Goal: Complete application form

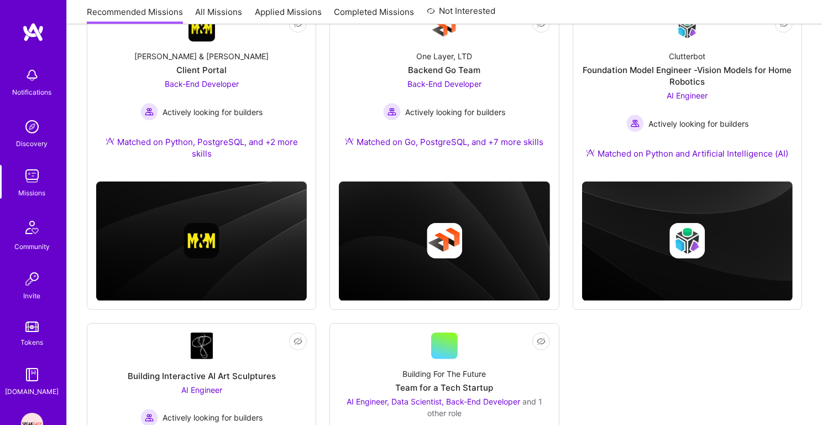
scroll to position [178, 0]
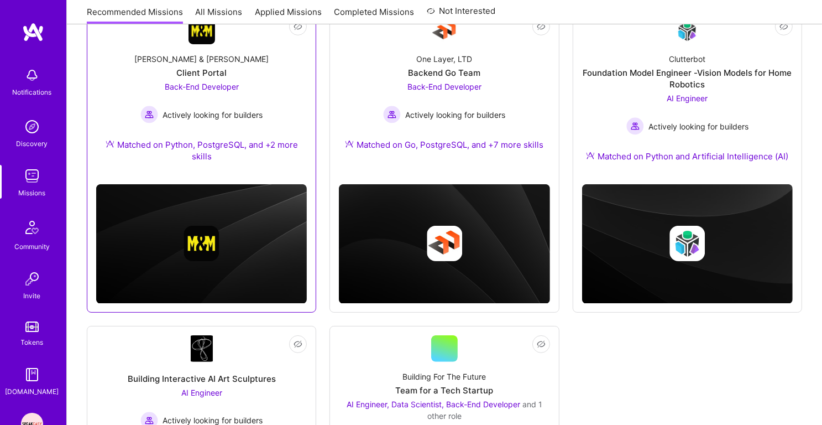
click at [240, 53] on div "[PERSON_NAME] & [PERSON_NAME] Client Portal Back-End Developer Actively looking…" at bounding box center [201, 109] width 211 height 131
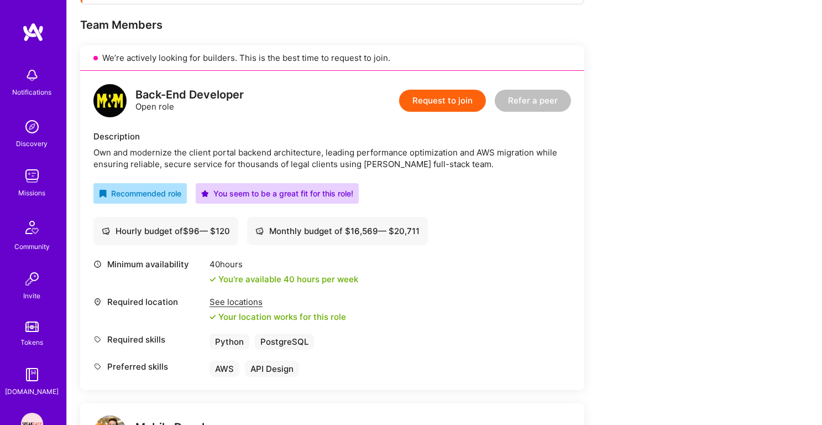
scroll to position [231, 0]
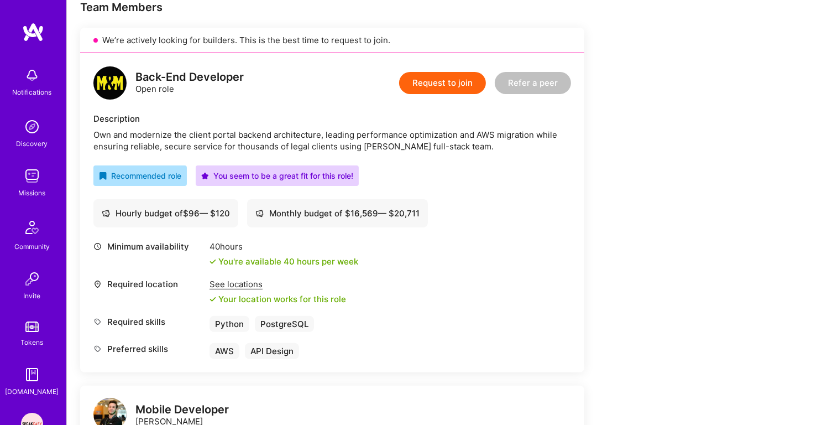
click at [306, 134] on div "Own and modernize the client portal backend architecture, leading performance o…" at bounding box center [332, 140] width 478 height 23
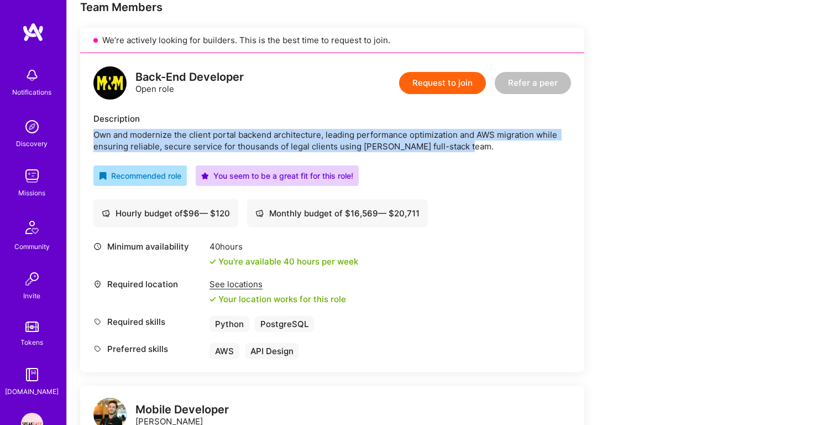
click at [306, 142] on div "Own and modernize the client portal backend architecture, leading performance o…" at bounding box center [332, 140] width 478 height 23
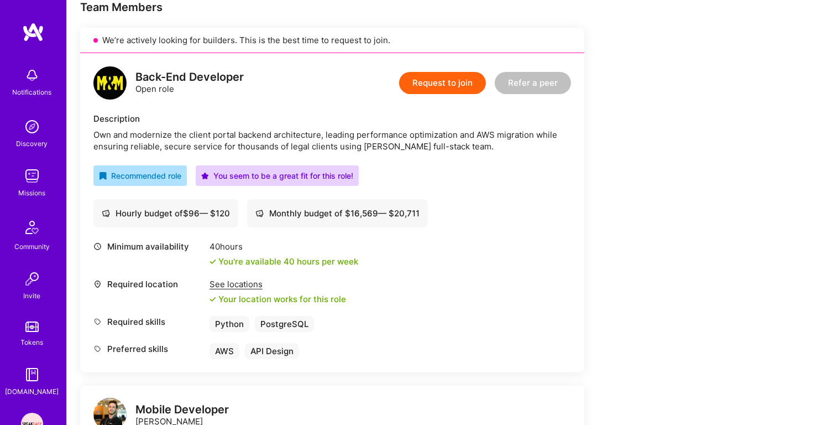
click at [306, 142] on div "Own and modernize the client portal backend architecture, leading performance o…" at bounding box center [332, 140] width 478 height 23
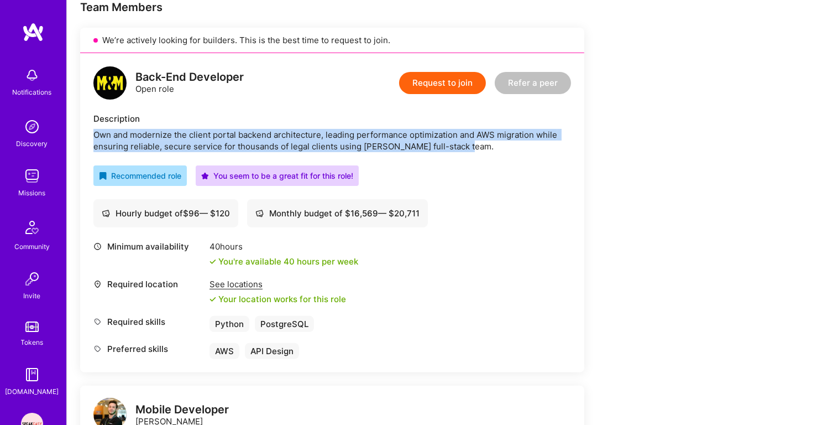
click at [351, 139] on div "Own and modernize the client portal backend architecture, leading performance o…" at bounding box center [332, 140] width 478 height 23
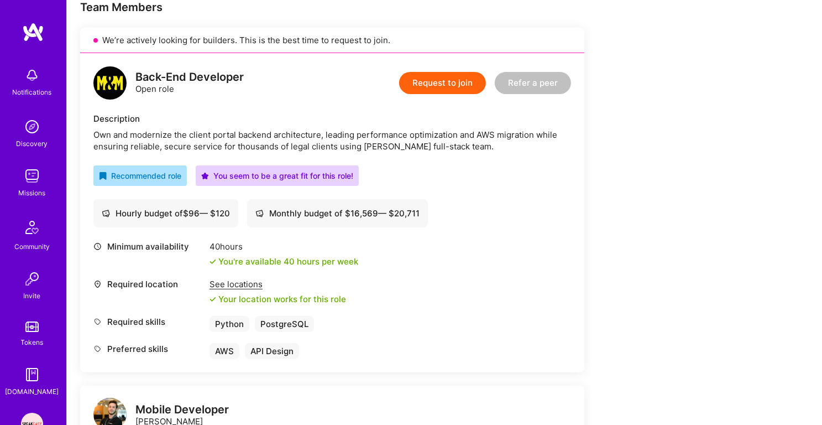
click at [351, 139] on div "Own and modernize the client portal backend architecture, leading performance o…" at bounding box center [332, 140] width 478 height 23
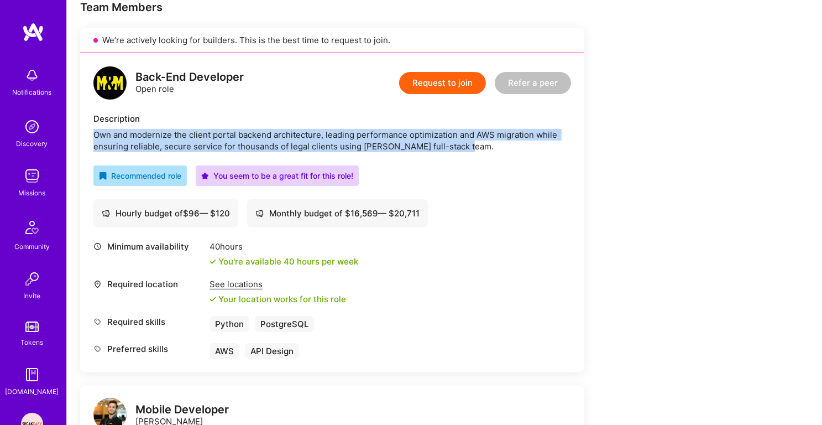
click at [373, 144] on div "Own and modernize the client portal backend architecture, leading performance o…" at bounding box center [332, 140] width 478 height 23
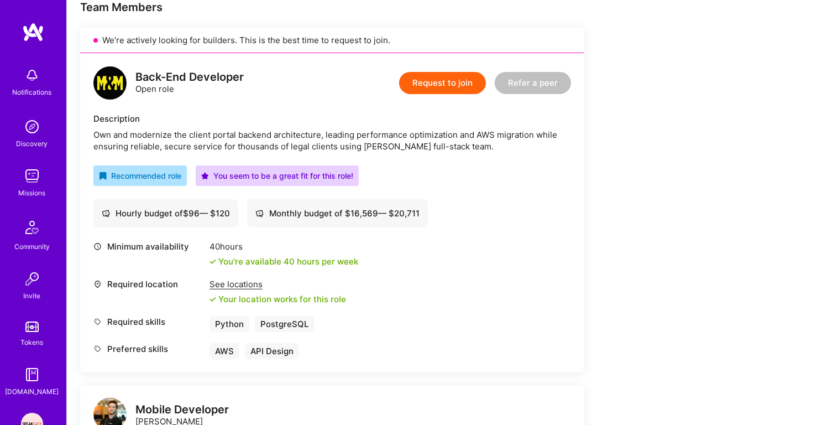
click at [373, 144] on div "Own and modernize the client portal backend architecture, leading performance o…" at bounding box center [332, 140] width 478 height 23
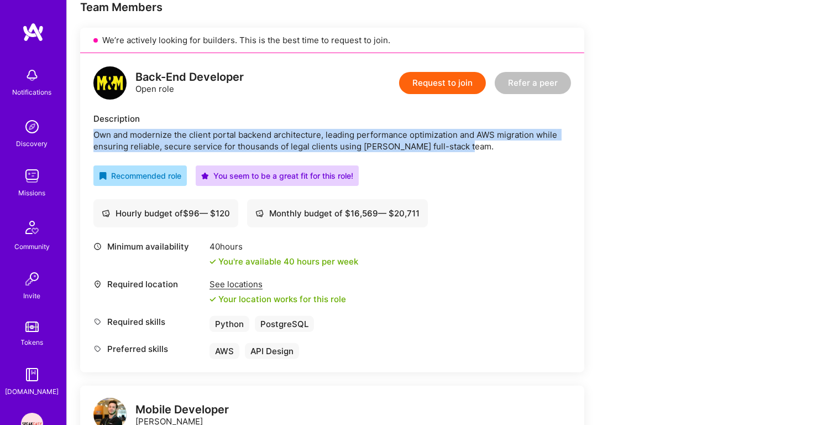
click at [374, 154] on div "Back-End Developer Open role Request to join Refer a peer Description Own and m…" at bounding box center [332, 212] width 504 height 319
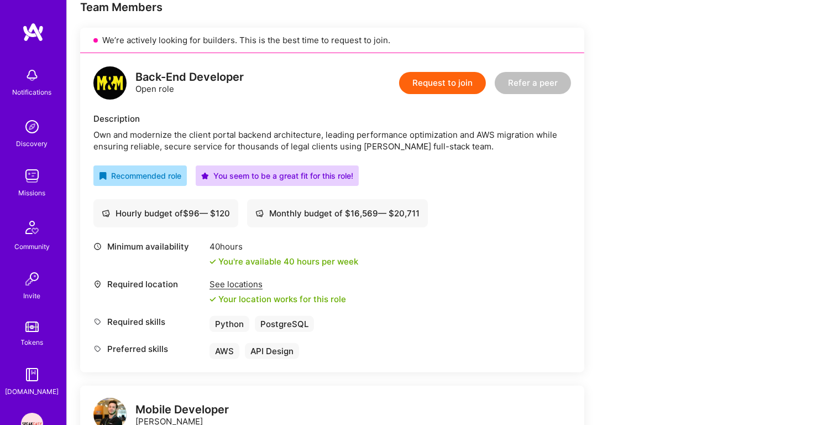
click at [374, 154] on div "Back-End Developer Open role Request to join Refer a peer Description Own and m…" at bounding box center [332, 212] width 504 height 319
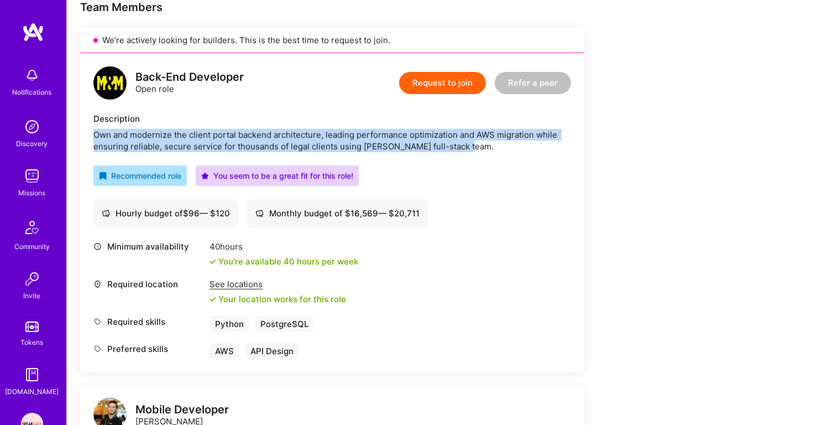
click at [377, 144] on div "Own and modernize the client portal backend architecture, leading performance o…" at bounding box center [332, 140] width 478 height 23
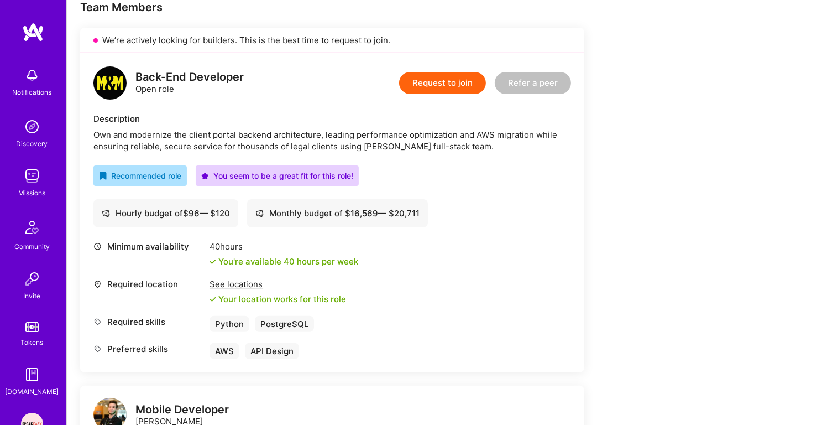
click at [377, 144] on div "Own and modernize the client portal backend architecture, leading performance o…" at bounding box center [332, 140] width 478 height 23
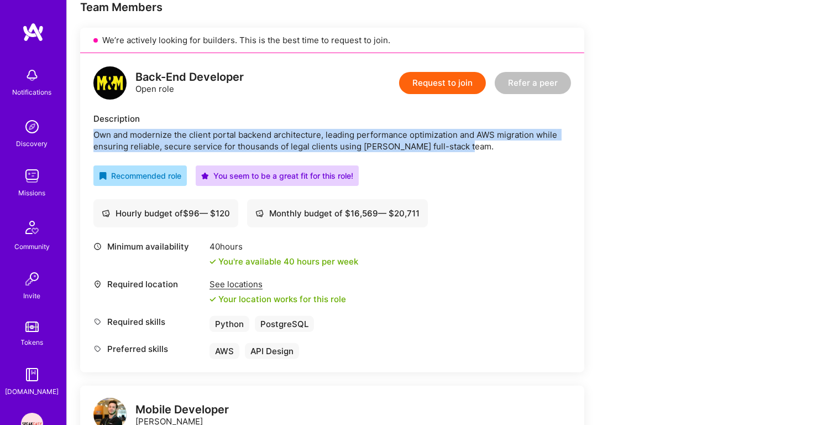
click at [376, 152] on div "Back-End Developer Open role Request to join Refer a peer Description Own and m…" at bounding box center [332, 212] width 504 height 319
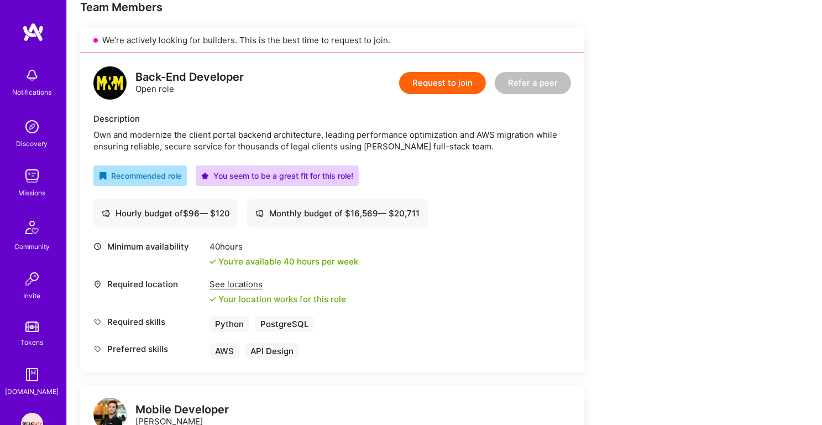
click at [376, 152] on div "Back-End Developer Open role Request to join Refer a peer Description Own and m…" at bounding box center [332, 212] width 504 height 319
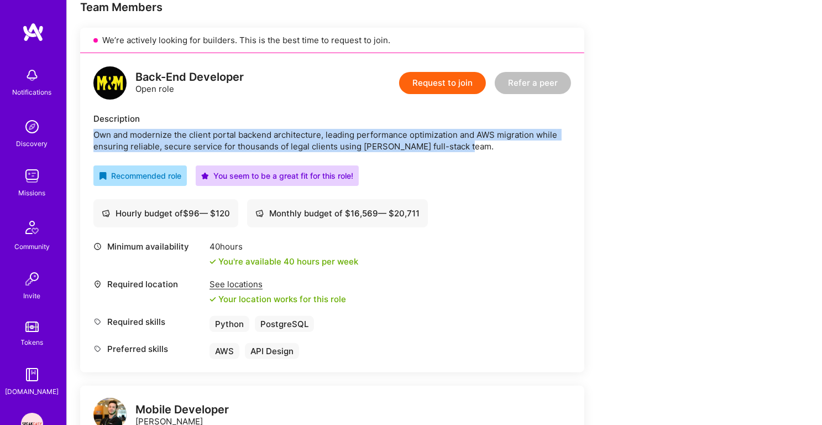
click at [382, 137] on div "Own and modernize the client portal backend architecture, leading performance o…" at bounding box center [332, 140] width 478 height 23
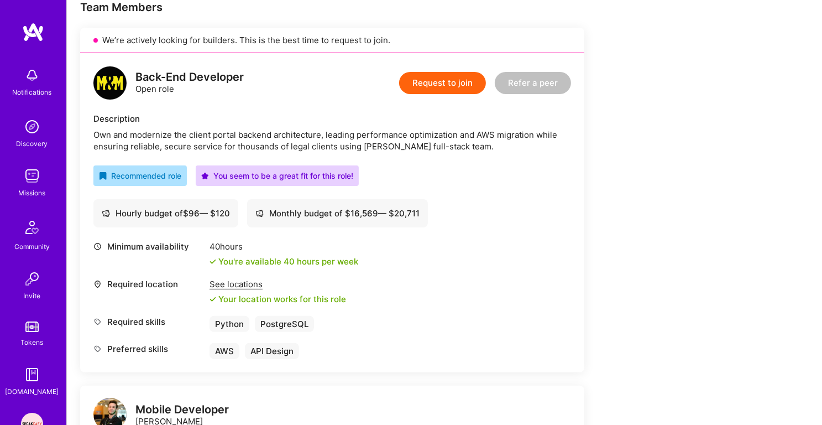
click at [382, 137] on div "Own and modernize the client portal backend architecture, leading performance o…" at bounding box center [332, 140] width 478 height 23
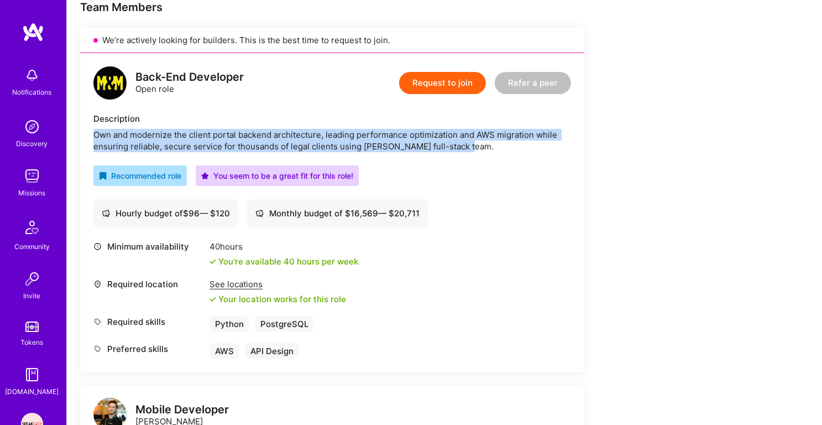
click at [381, 142] on div "Own and modernize the client portal backend architecture, leading performance o…" at bounding box center [332, 140] width 478 height 23
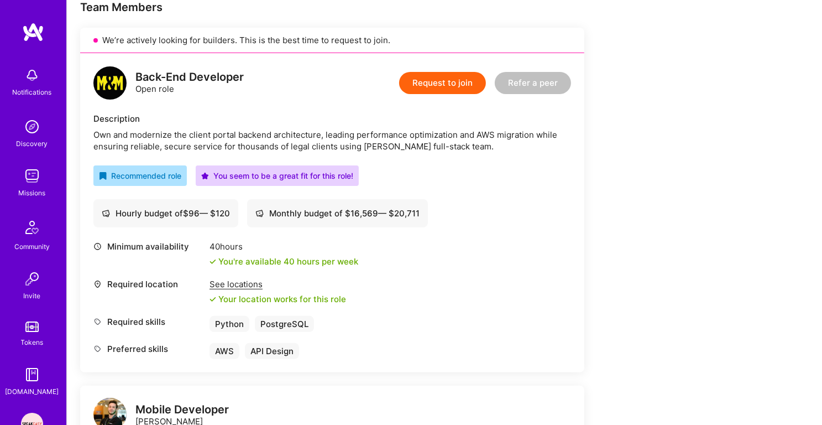
click at [381, 142] on div "Own and modernize the client portal backend architecture, leading performance o…" at bounding box center [332, 140] width 478 height 23
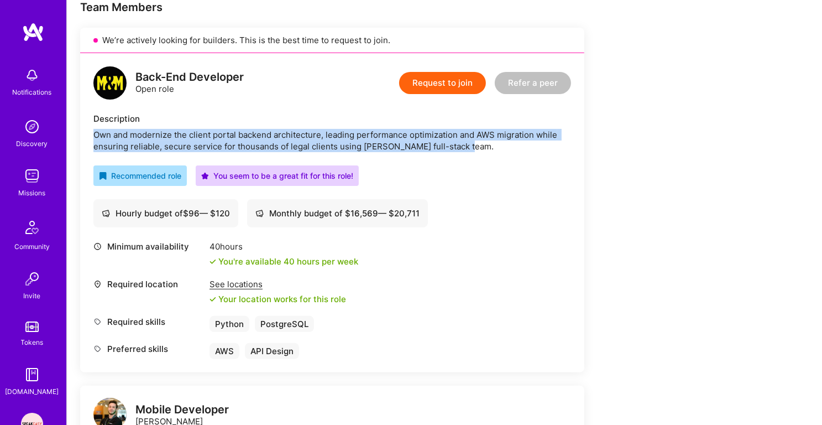
click at [388, 132] on div "Own and modernize the client portal backend architecture, leading performance o…" at bounding box center [332, 140] width 478 height 23
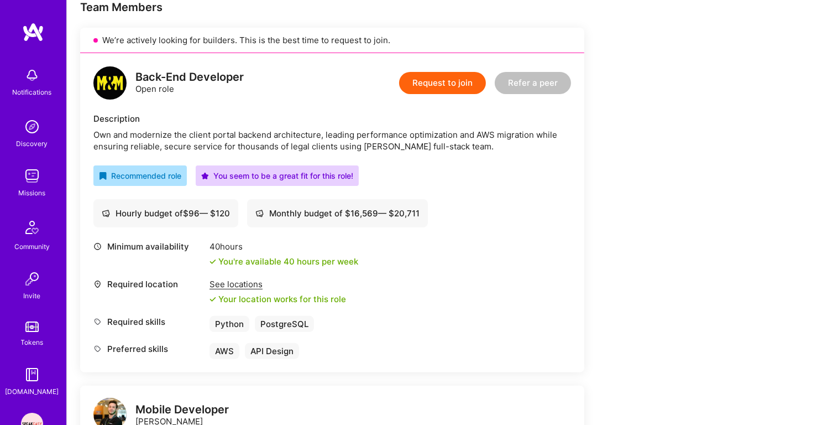
click at [388, 132] on div "Own and modernize the client portal backend architecture, leading performance o…" at bounding box center [332, 140] width 478 height 23
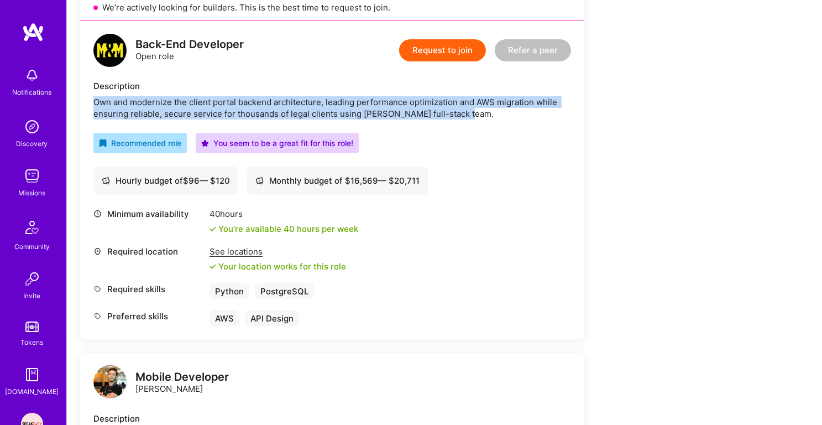
scroll to position [233, 0]
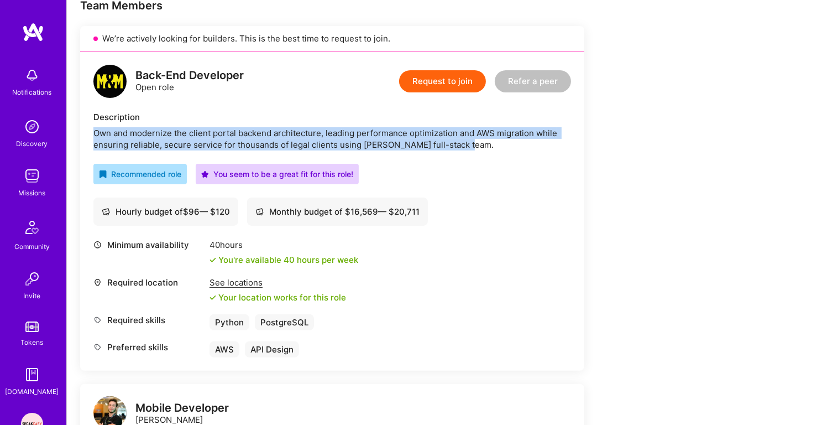
click at [442, 85] on button "Request to join" at bounding box center [442, 81] width 87 height 22
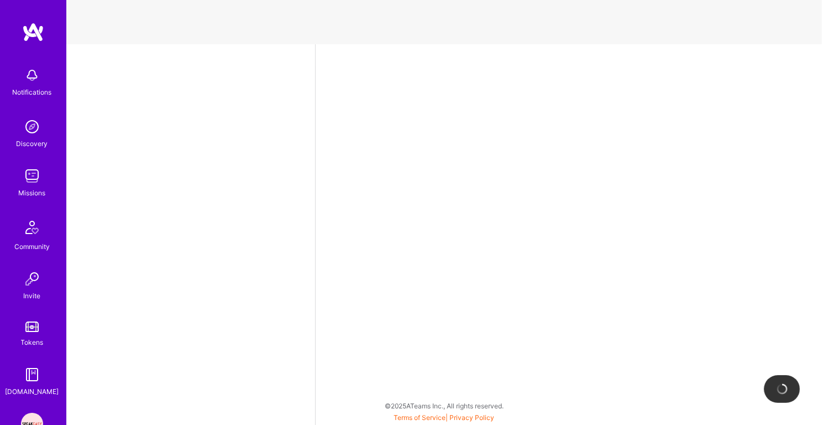
select select "IN"
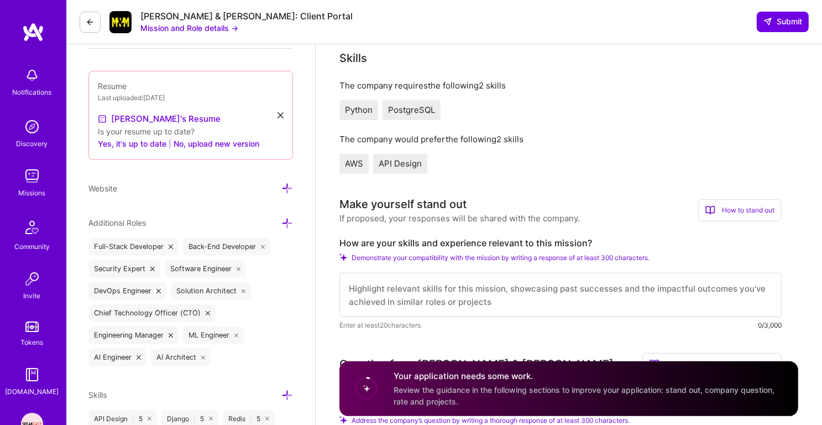
scroll to position [338, 0]
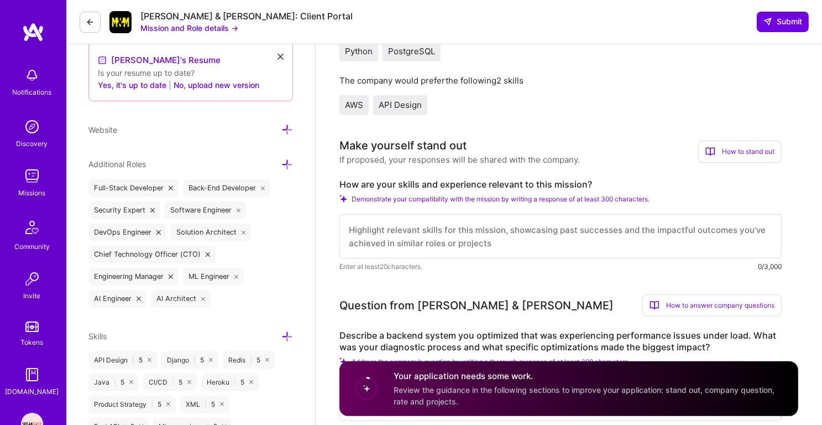
click at [433, 236] on textarea at bounding box center [561, 236] width 442 height 44
paste textarea "Backend software engineer with over 14+ years of extensive experience building …"
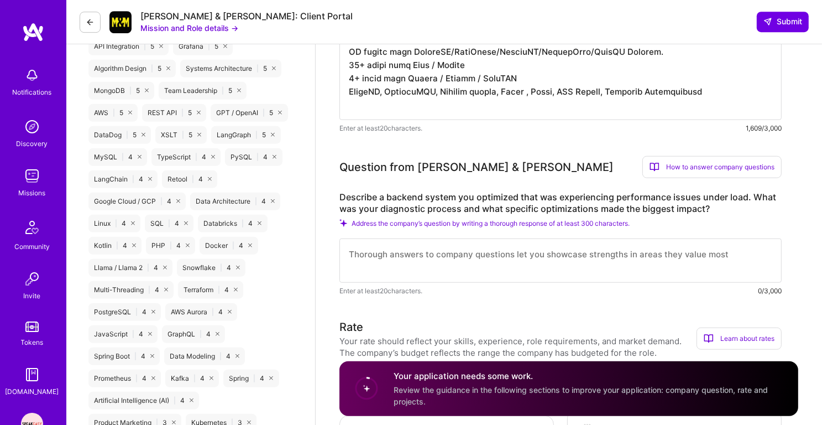
scroll to position [824, 0]
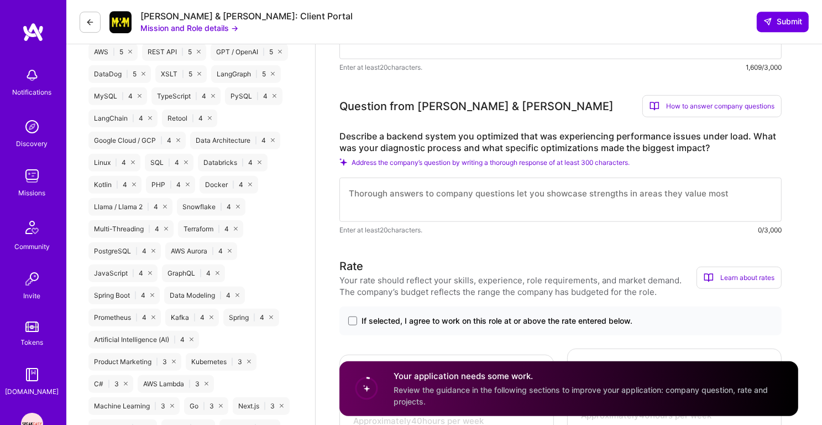
type textarea "Backend software engineer with over 14+ years of extensive experience building …"
click at [431, 203] on textarea at bounding box center [561, 200] width 442 height 44
click at [437, 203] on textarea at bounding box center [561, 200] width 442 height 44
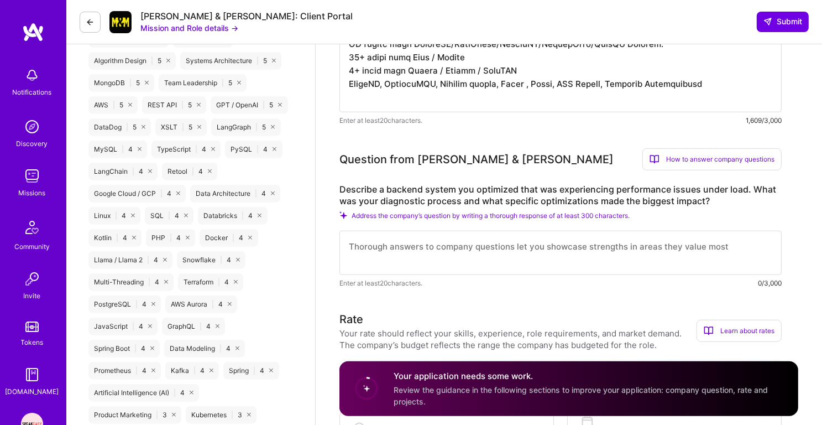
scroll to position [853, 0]
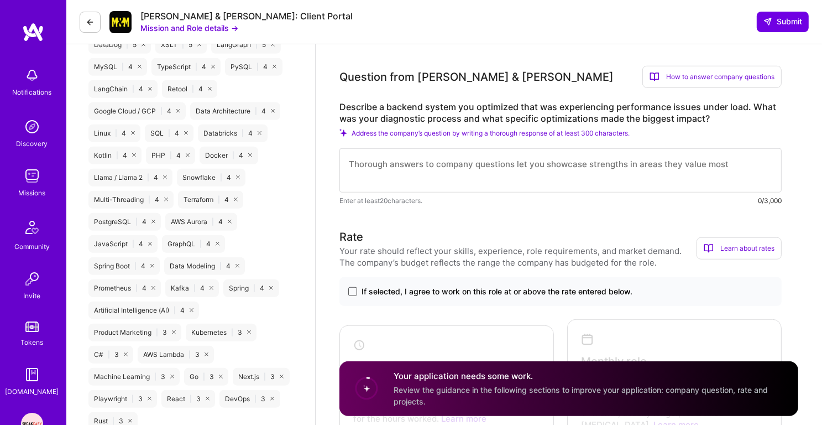
click at [355, 295] on span at bounding box center [352, 291] width 9 height 9
click at [0, 0] on input "If selected, I agree to work on this role at or above the rate entered below." at bounding box center [0, 0] width 0 height 0
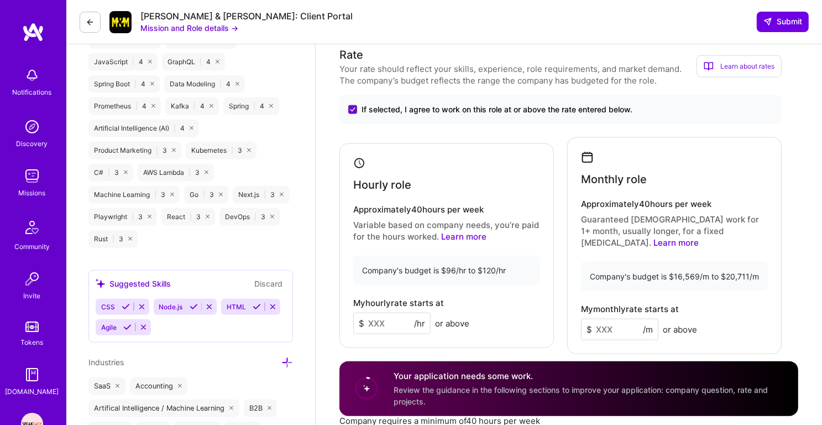
scroll to position [1055, 0]
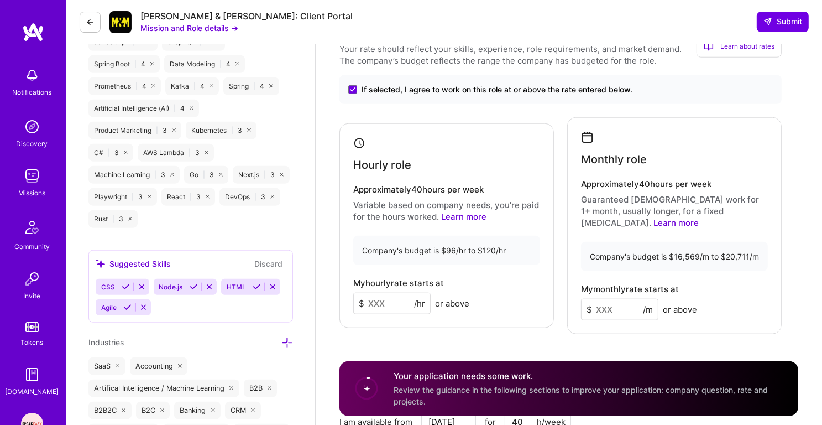
click at [382, 293] on input at bounding box center [391, 304] width 77 height 22
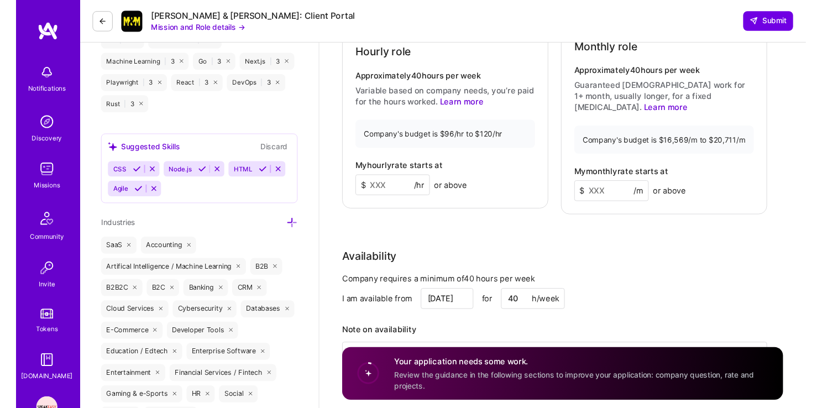
scroll to position [1262, 0]
